Goal: Task Accomplishment & Management: Complete application form

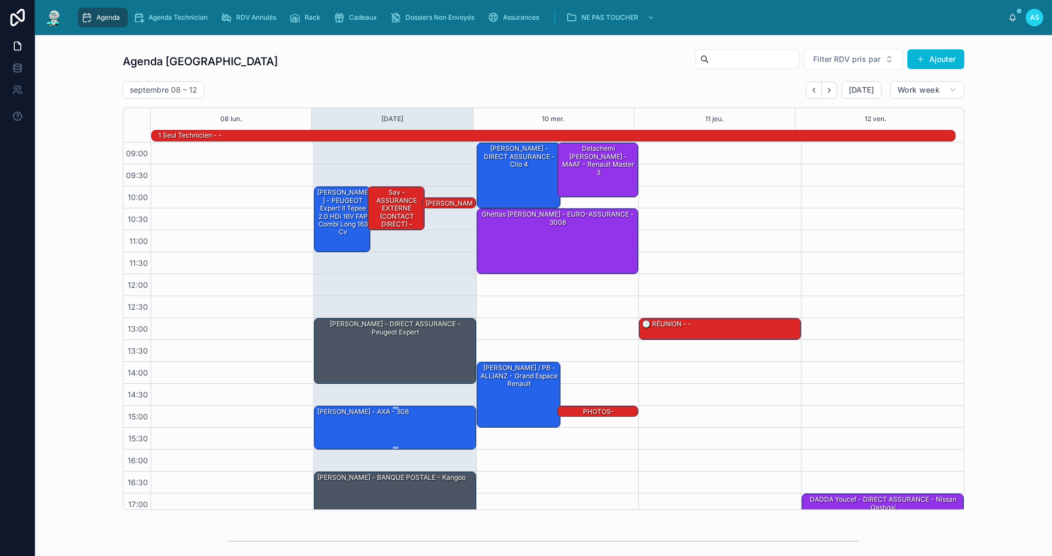
click at [372, 422] on div "[PERSON_NAME] - AXA - 308" at bounding box center [395, 427] width 159 height 42
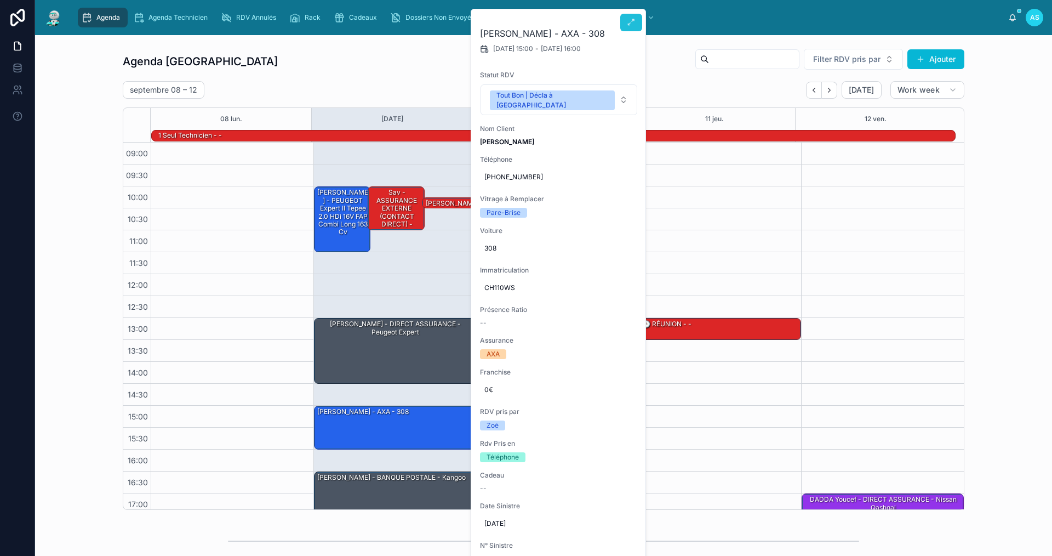
click at [631, 22] on icon at bounding box center [631, 22] width 9 height 9
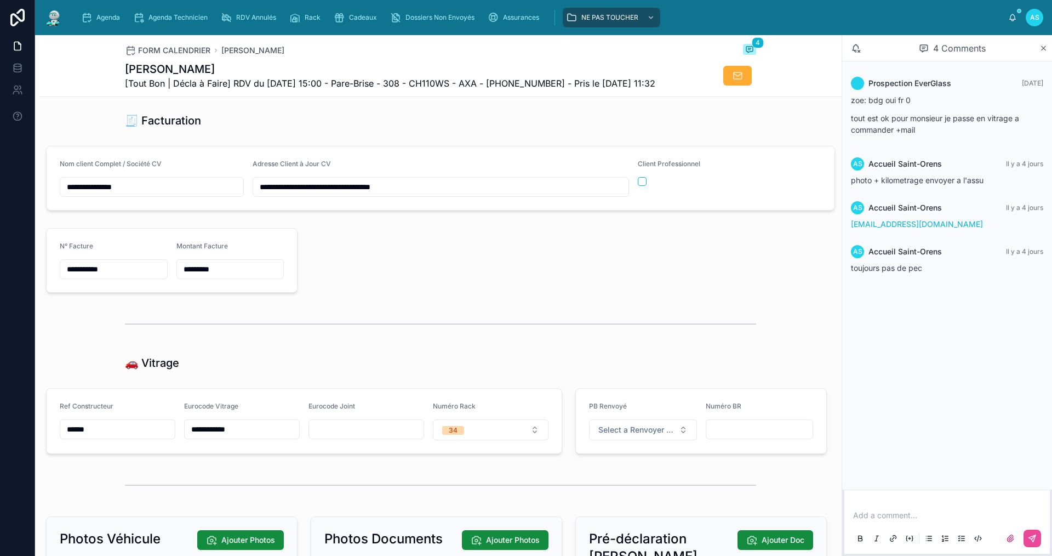
scroll to position [1096, 0]
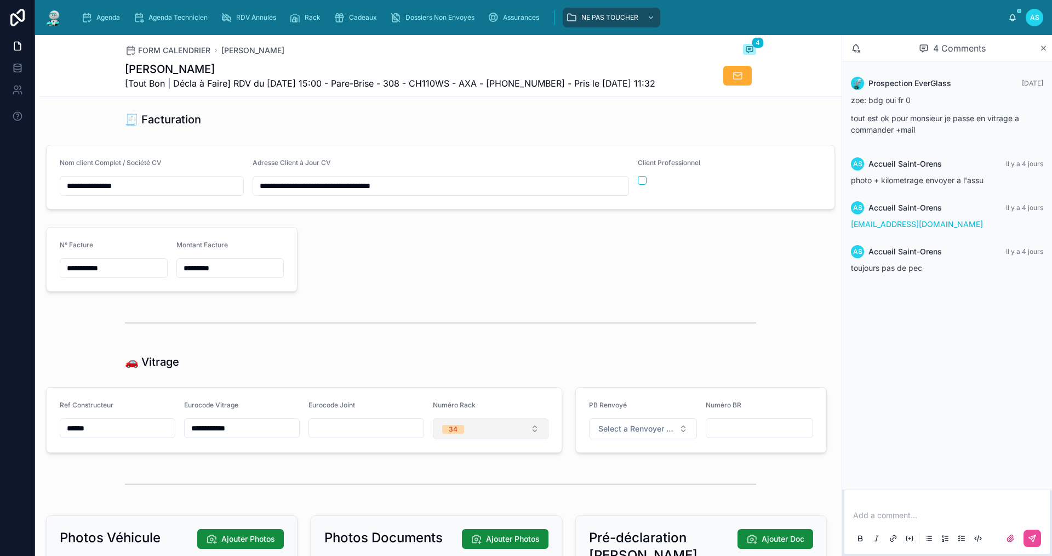
click at [482, 439] on button "34" at bounding box center [491, 428] width 116 height 21
click at [436, 356] on div "19" at bounding box center [434, 354] width 7 height 9
click at [86, 16] on icon "scrollable content" at bounding box center [86, 17] width 11 height 11
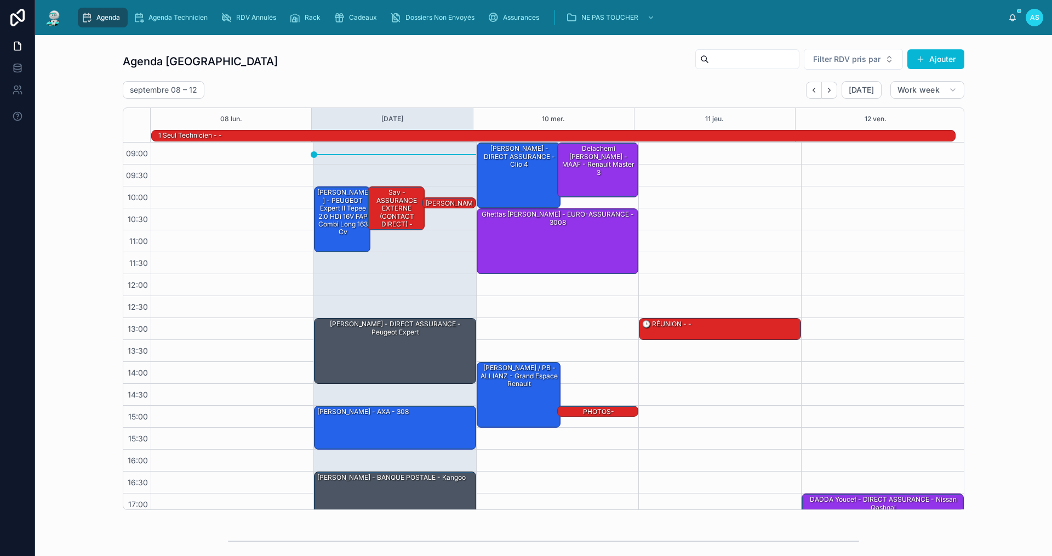
scroll to position [28, 0]
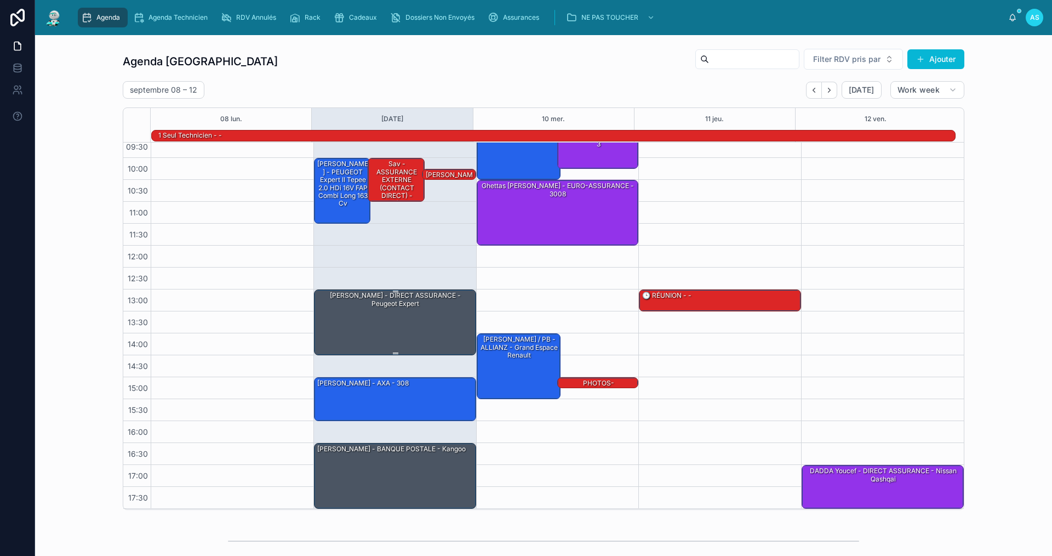
click at [385, 305] on div "[PERSON_NAME] - DIRECT ASSURANCE - Peugeot expert" at bounding box center [395, 299] width 159 height 18
click at [421, 319] on div "[PERSON_NAME] - DIRECT ASSURANCE - Peugeot expert" at bounding box center [395, 322] width 159 height 64
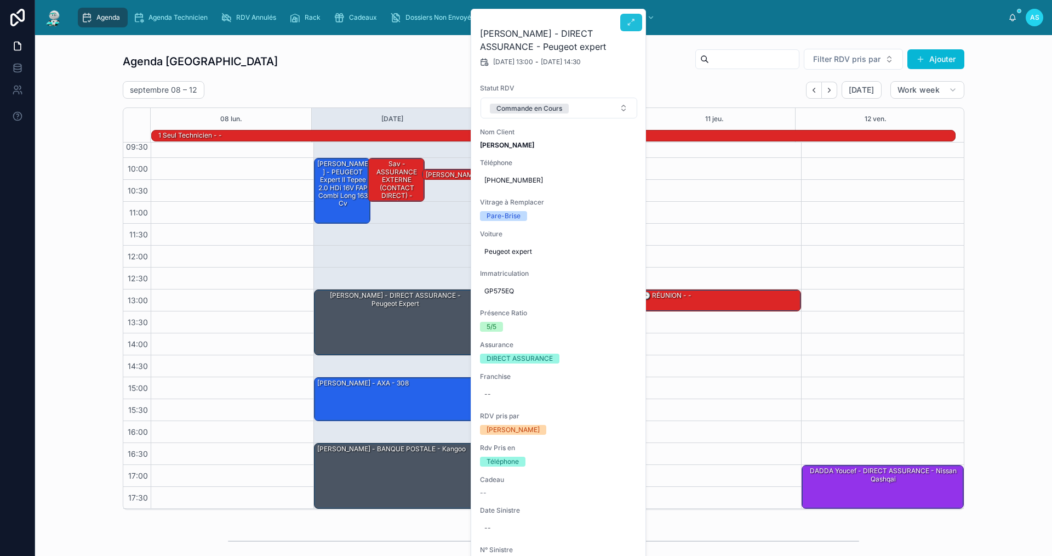
click at [633, 19] on icon at bounding box center [631, 22] width 9 height 9
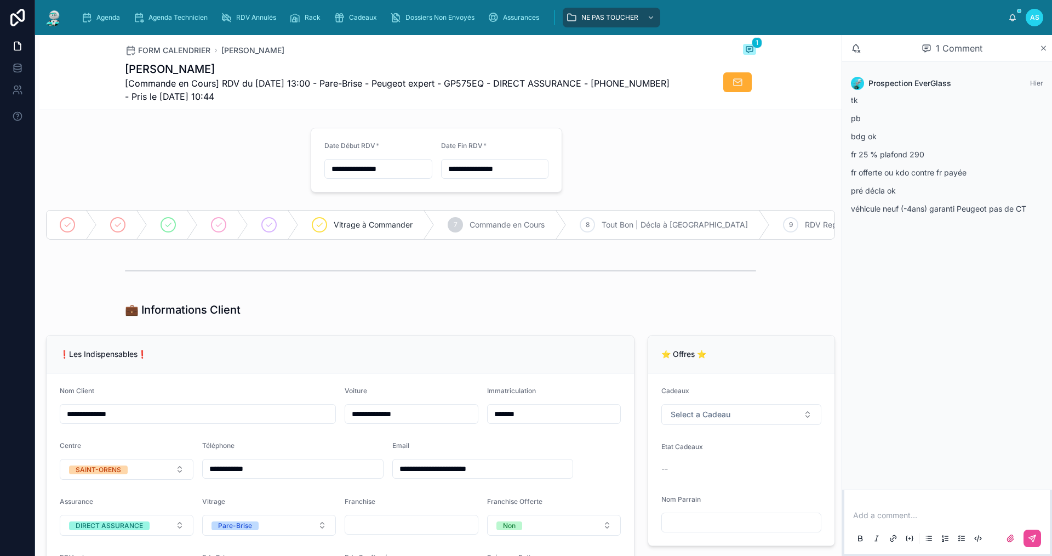
type input "**********"
click at [592, 221] on icon at bounding box center [587, 224] width 9 height 9
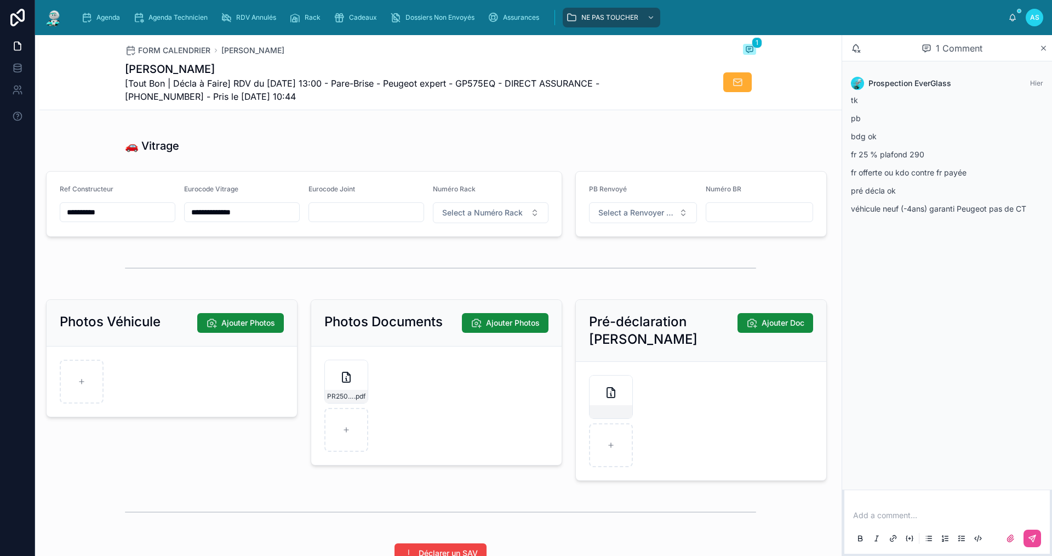
scroll to position [1312, 0]
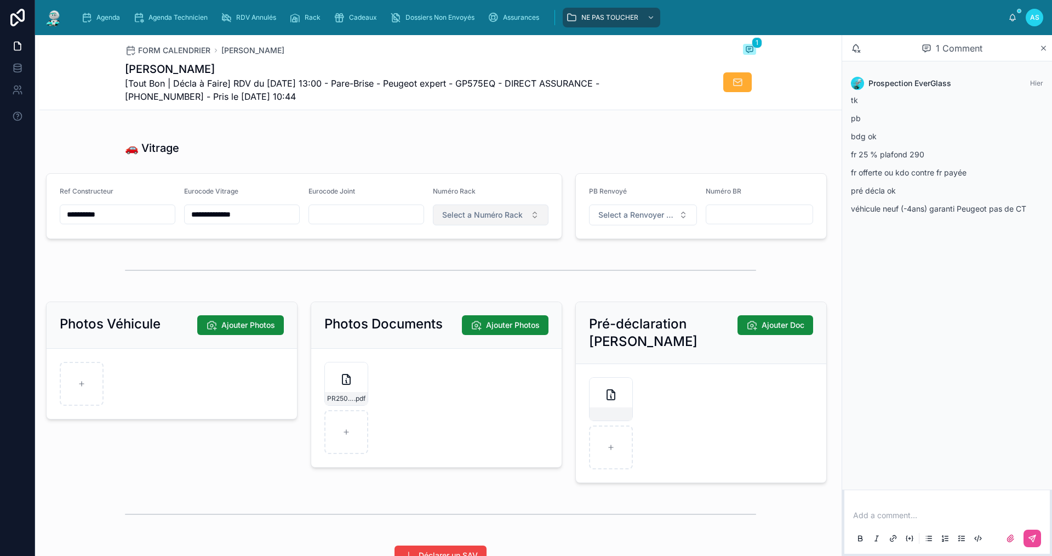
click at [475, 220] on span "Select a Numéro Rack" at bounding box center [482, 214] width 81 height 11
type input "**"
click at [469, 262] on div "52" at bounding box center [486, 266] width 132 height 15
click at [102, 18] on span "Agenda" at bounding box center [108, 17] width 24 height 9
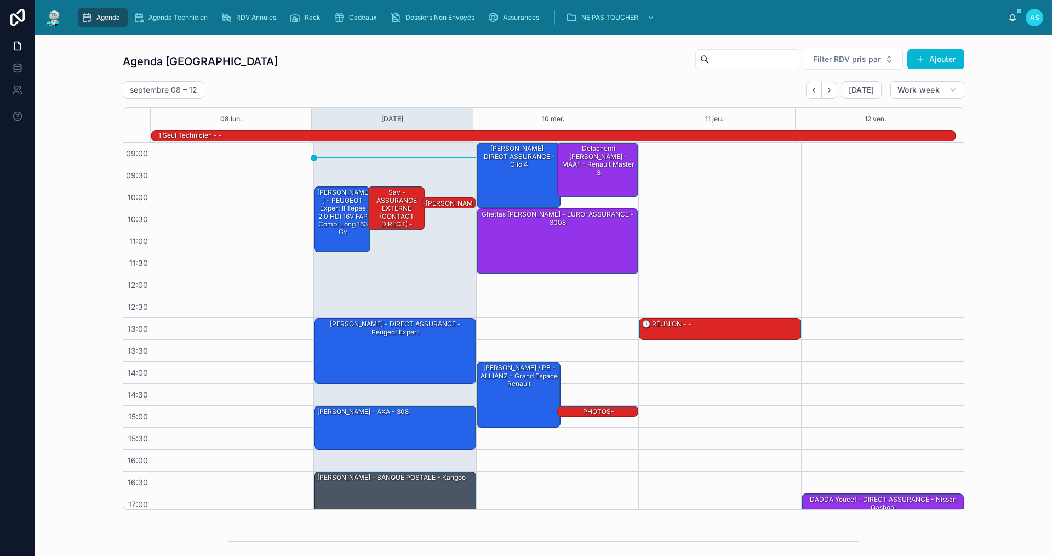
scroll to position [28, 0]
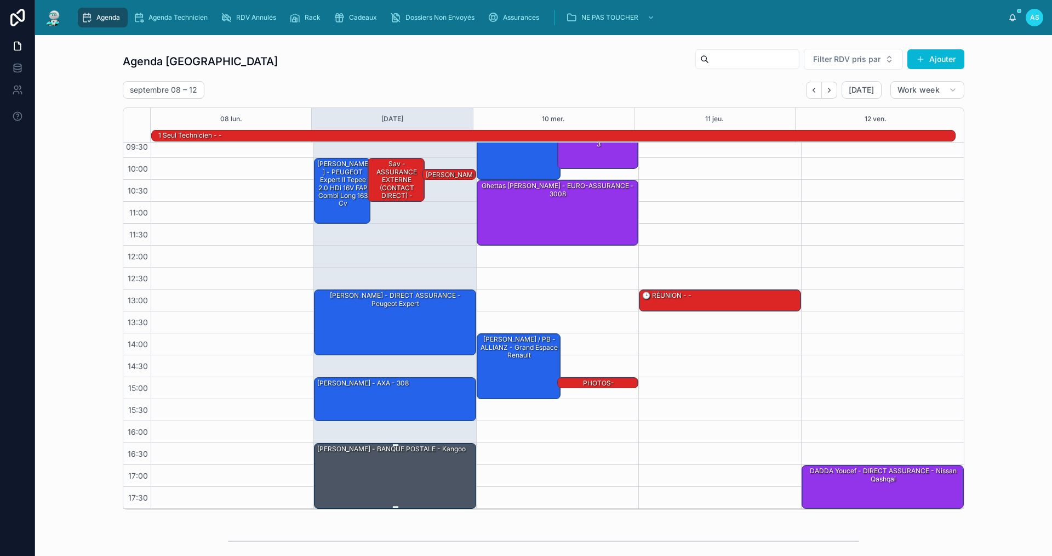
click at [385, 452] on div "[PERSON_NAME] - BANQUE POSTALE - kangoo" at bounding box center [391, 449] width 151 height 10
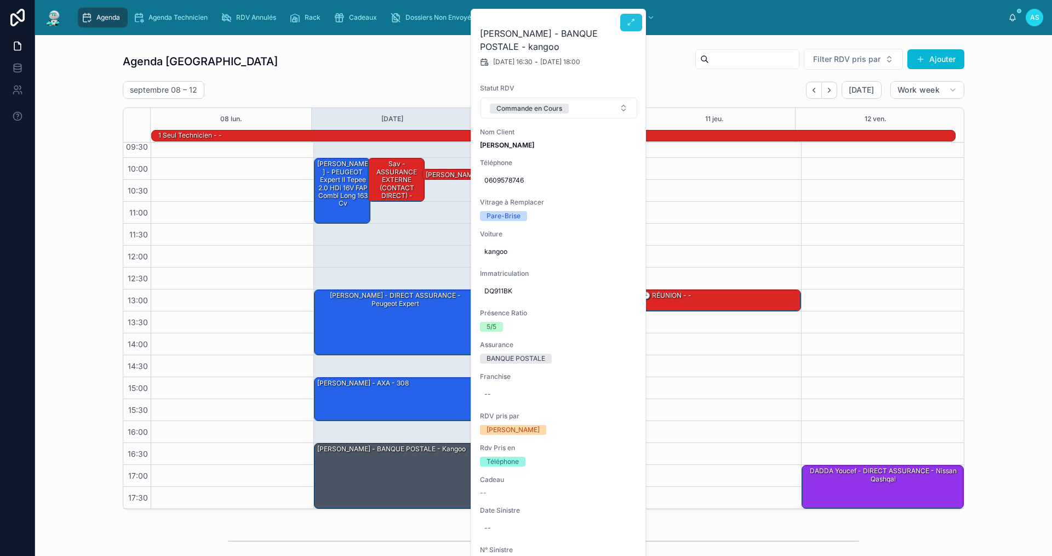
click at [633, 18] on button at bounding box center [631, 23] width 22 height 18
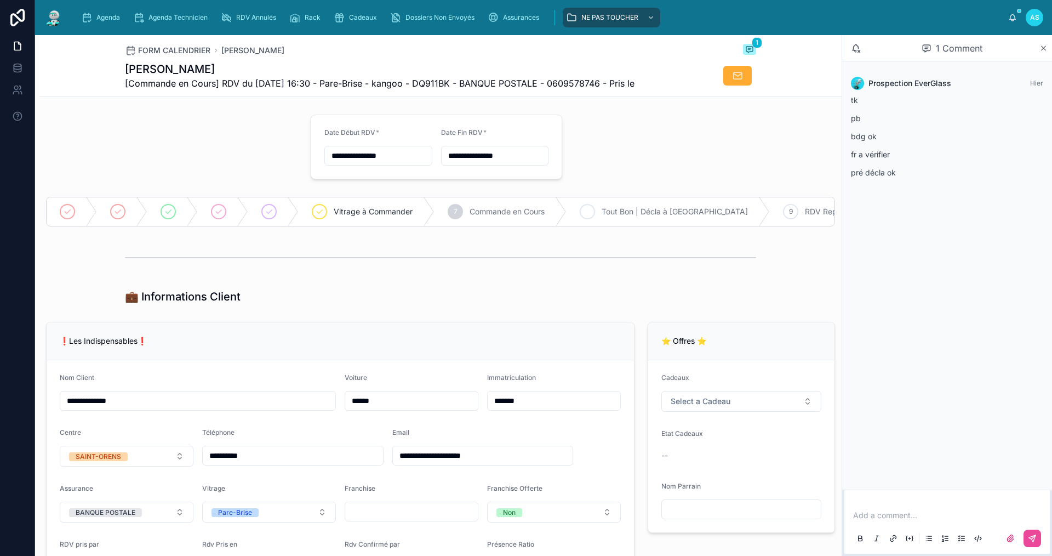
click at [595, 209] on div "8" at bounding box center [587, 211] width 15 height 15
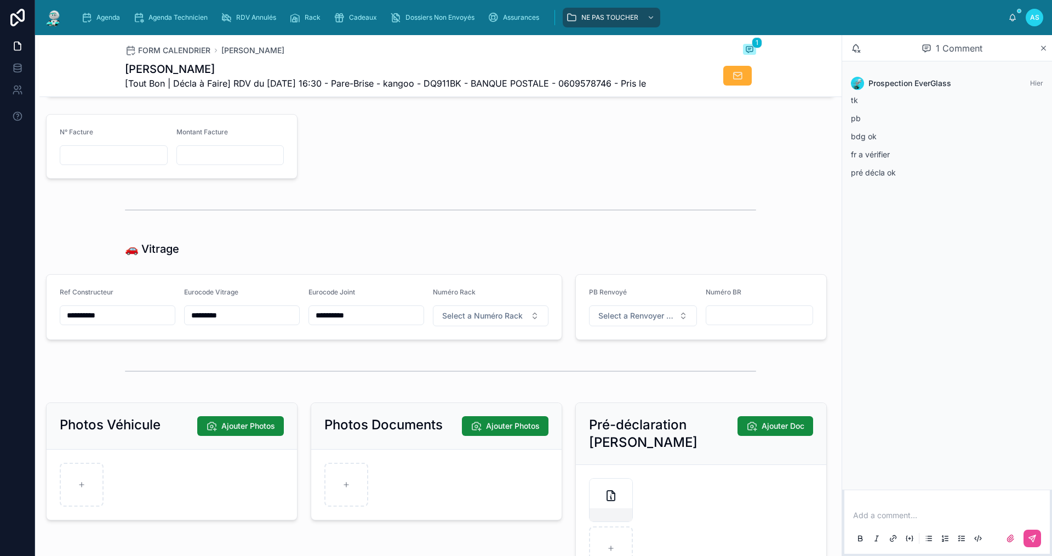
scroll to position [1189, 0]
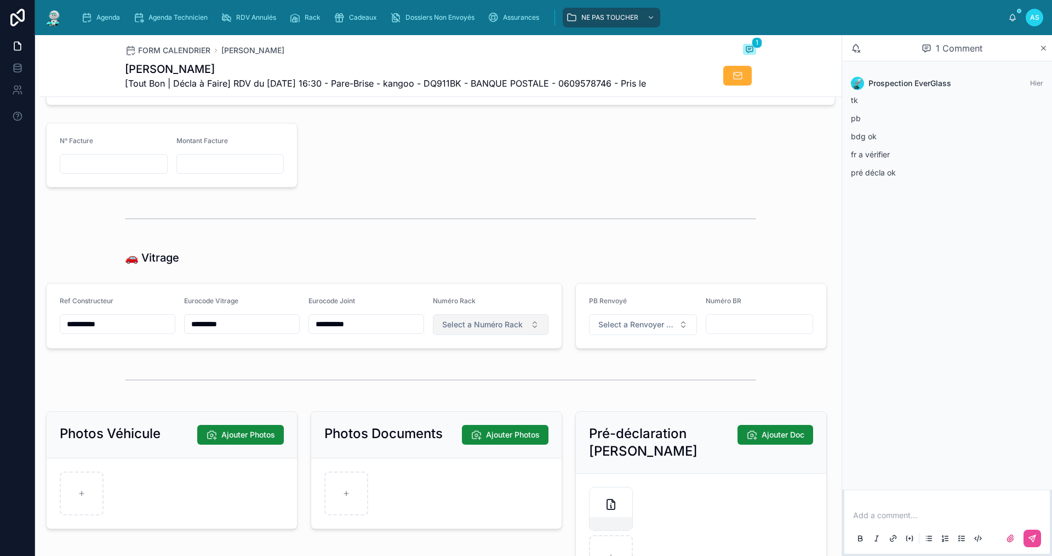
click at [499, 330] on span "Select a Numéro Rack" at bounding box center [482, 324] width 81 height 11
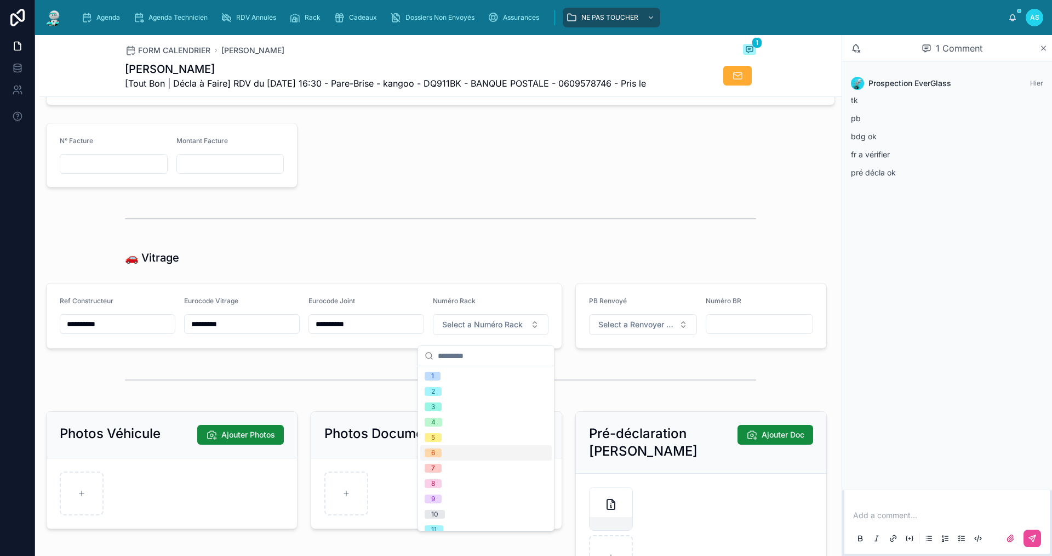
click at [466, 452] on div "6" at bounding box center [486, 452] width 132 height 15
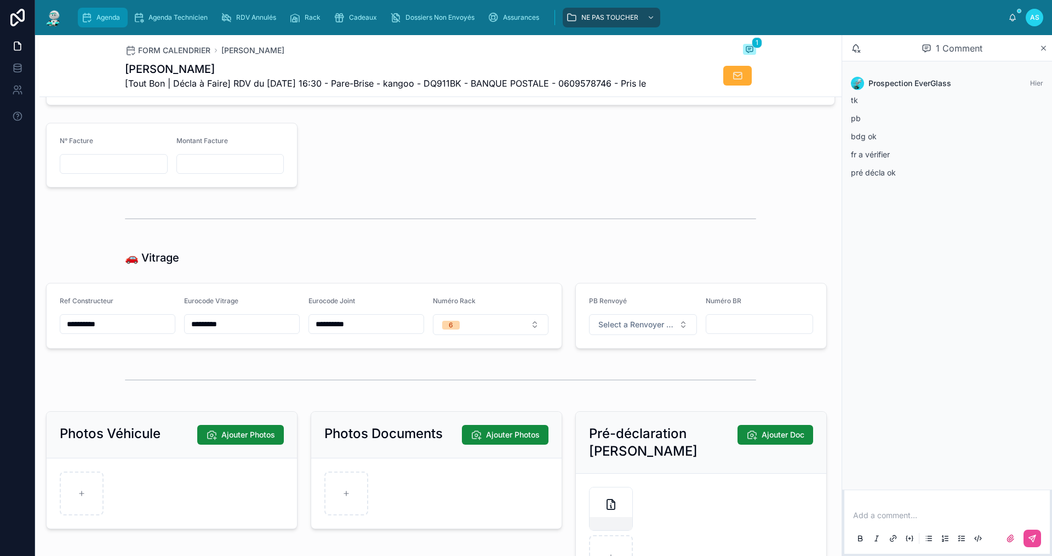
click at [92, 13] on icon "scrollable content" at bounding box center [86, 17] width 11 height 11
